Goal: Check status: Check status

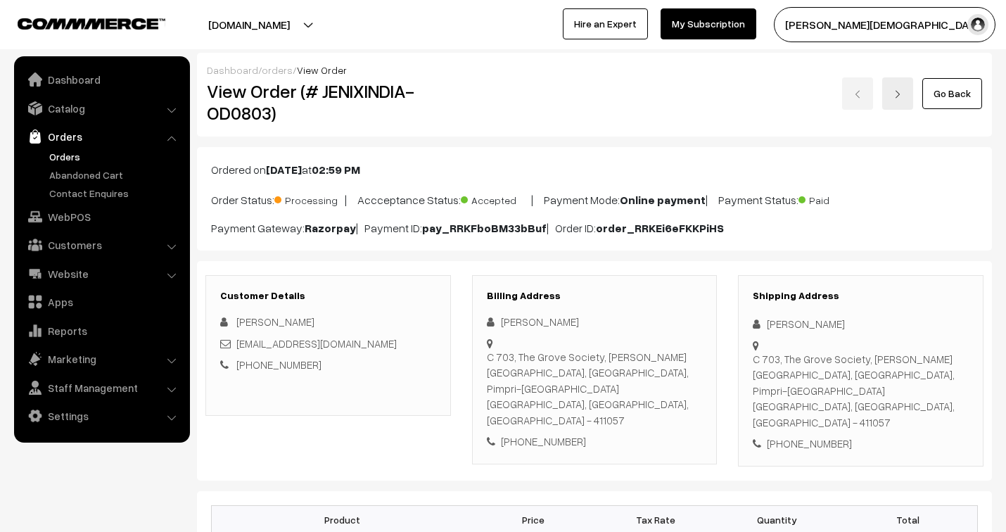
click at [65, 155] on link "Orders" at bounding box center [115, 156] width 139 height 15
